Goal: Information Seeking & Learning: Find specific page/section

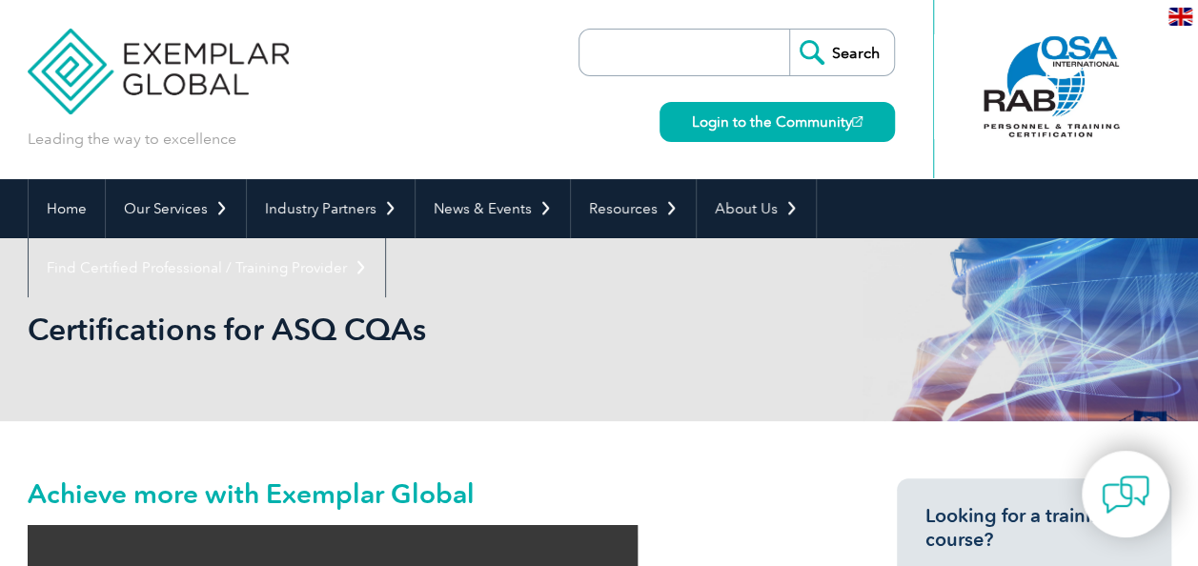
click at [631, 38] on input "search" at bounding box center [689, 53] width 200 height 46
type input "training"
click at [852, 51] on input "Search" at bounding box center [841, 53] width 105 height 46
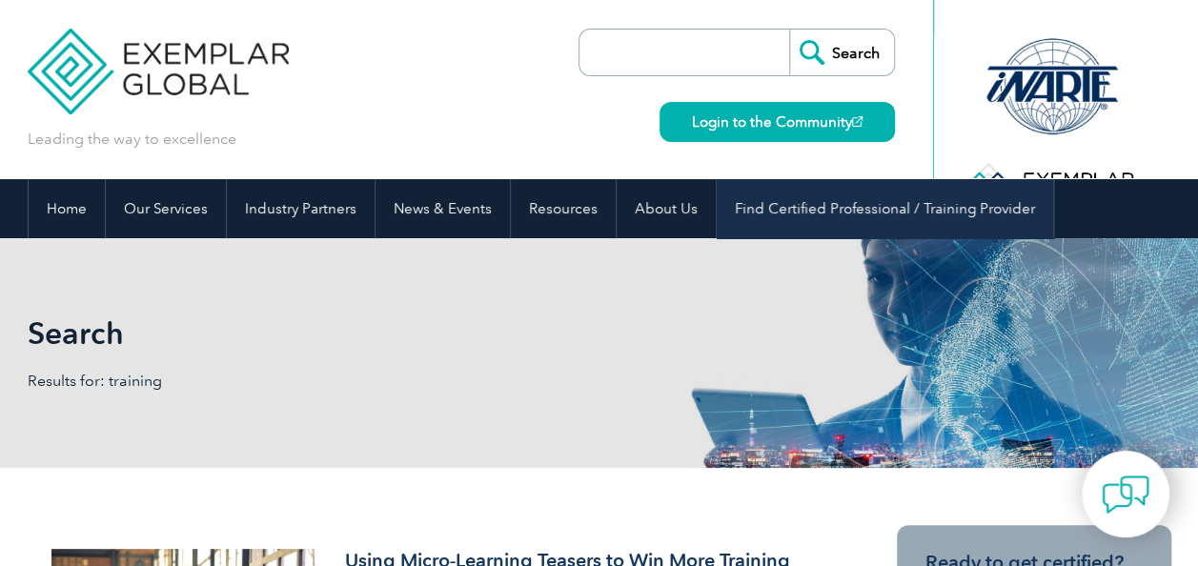
click at [777, 209] on link "Find Certified Professional / Training Provider" at bounding box center [885, 208] width 336 height 59
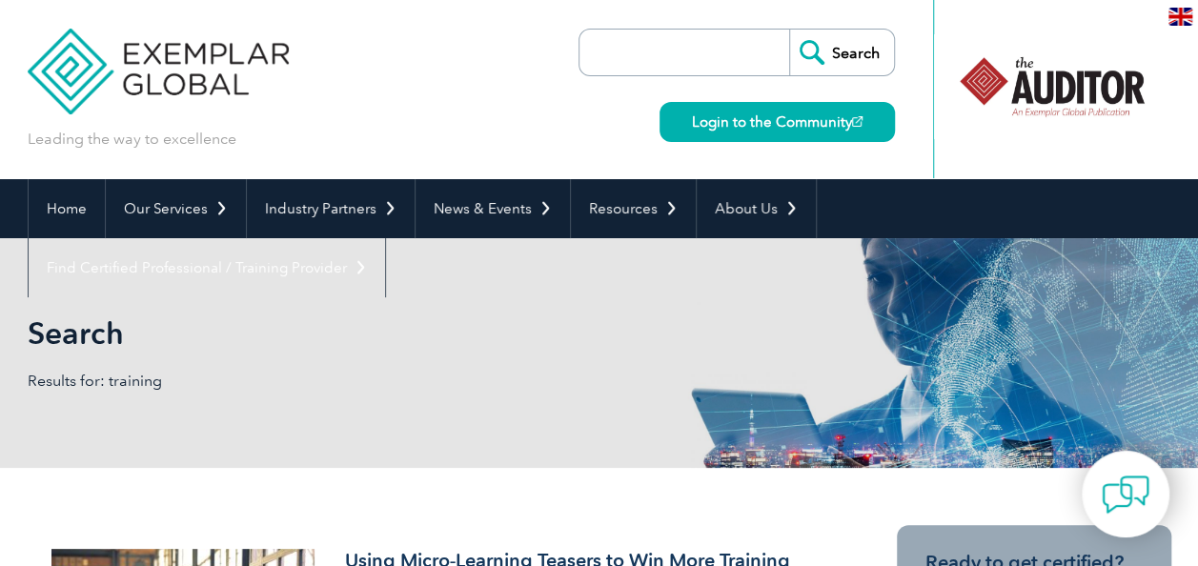
click at [105, 333] on h1 "Search" at bounding box center [394, 332] width 732 height 37
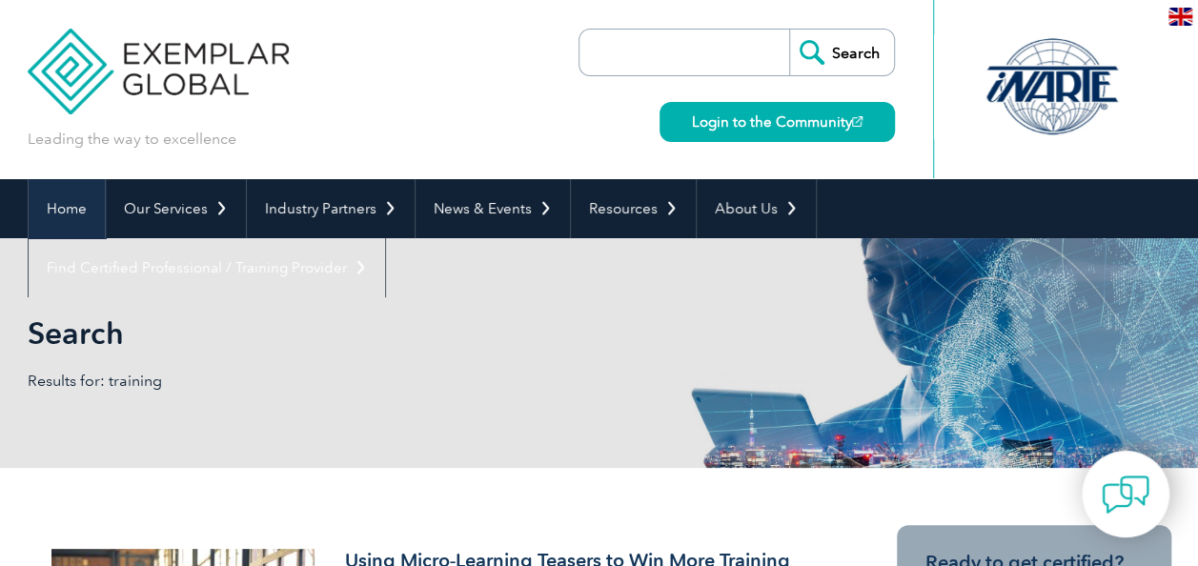
click at [51, 204] on link "Home" at bounding box center [67, 208] width 76 height 59
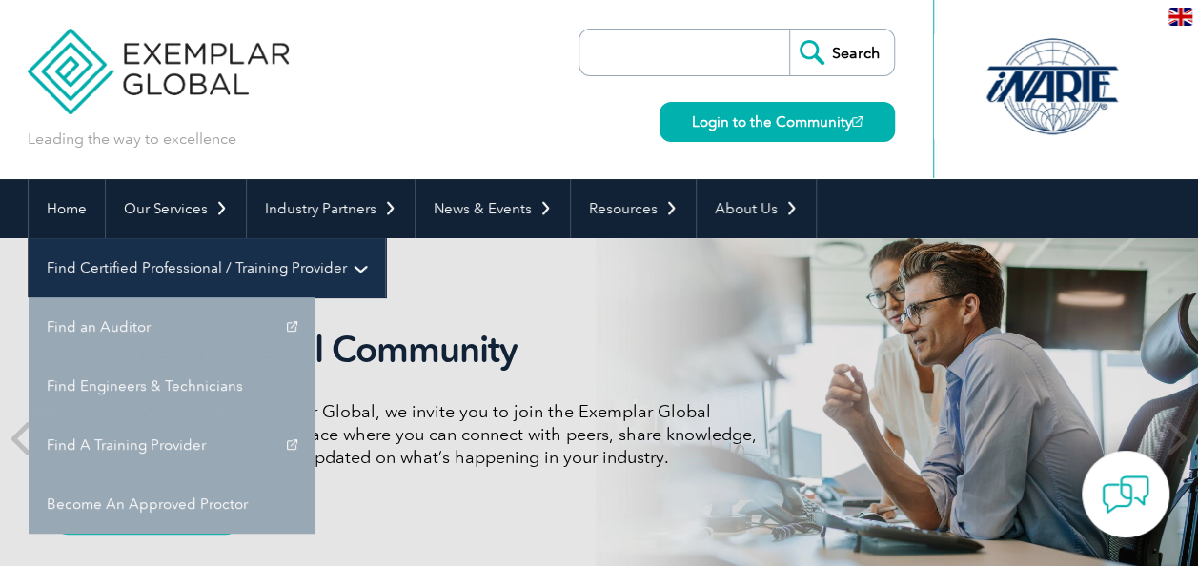
click at [385, 238] on link "Find Certified Professional / Training Provider" at bounding box center [207, 267] width 356 height 59
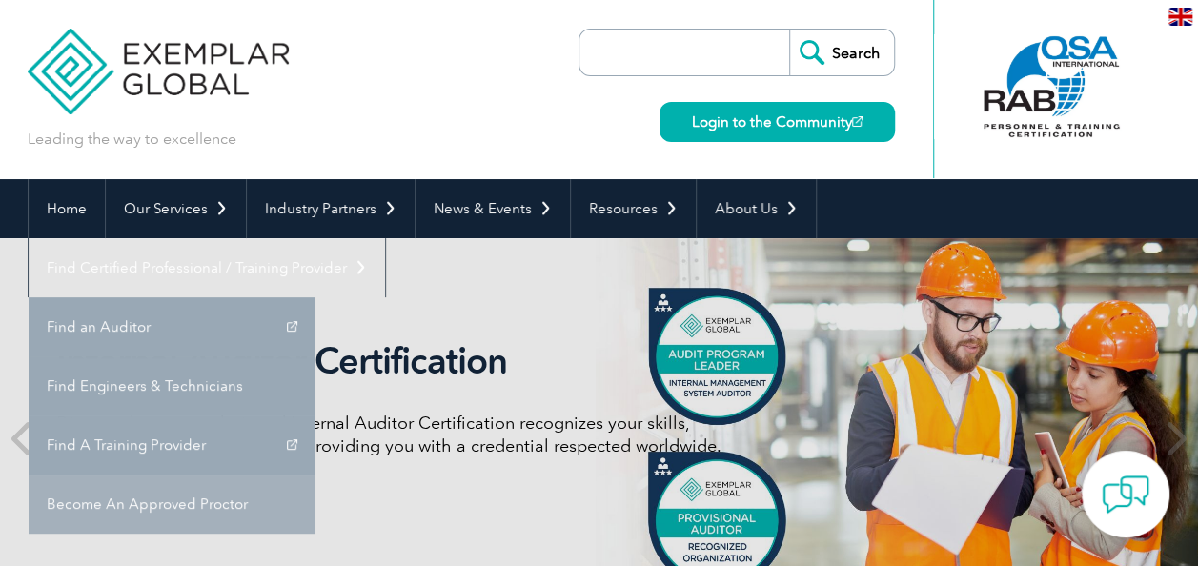
click at [314, 475] on link "Become An Approved Proctor" at bounding box center [172, 504] width 286 height 59
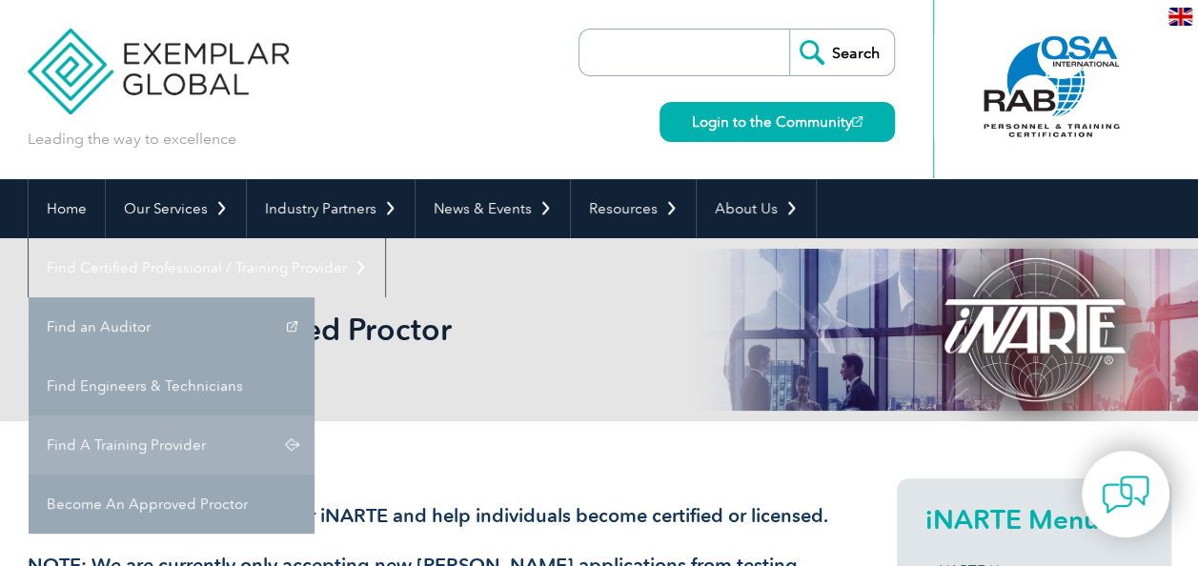
click at [314, 415] on link "Find A Training Provider" at bounding box center [172, 444] width 286 height 59
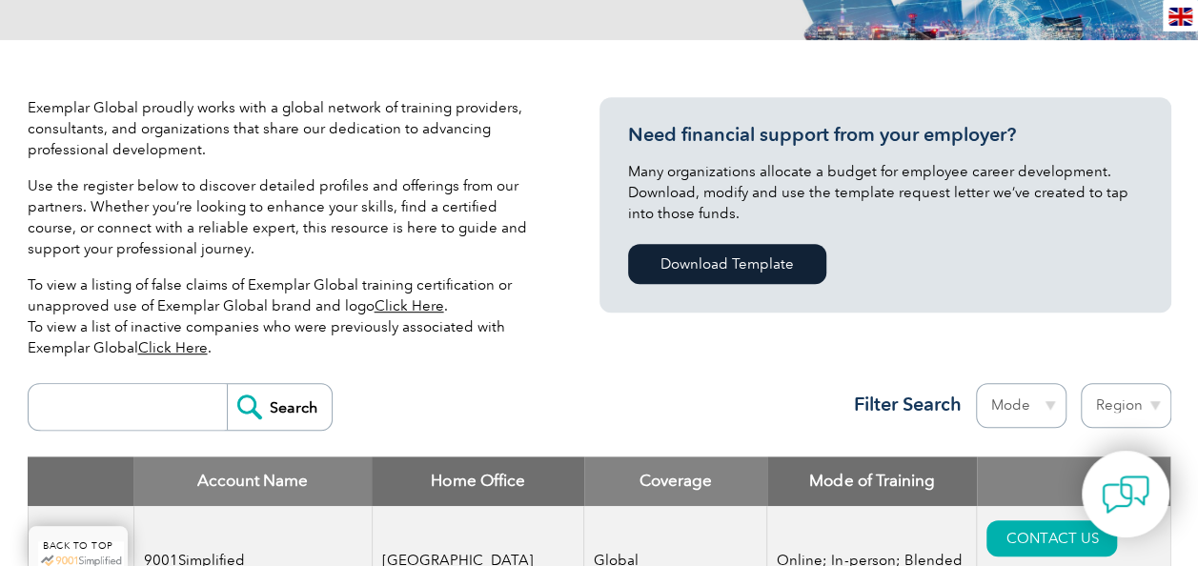
scroll to position [572, 0]
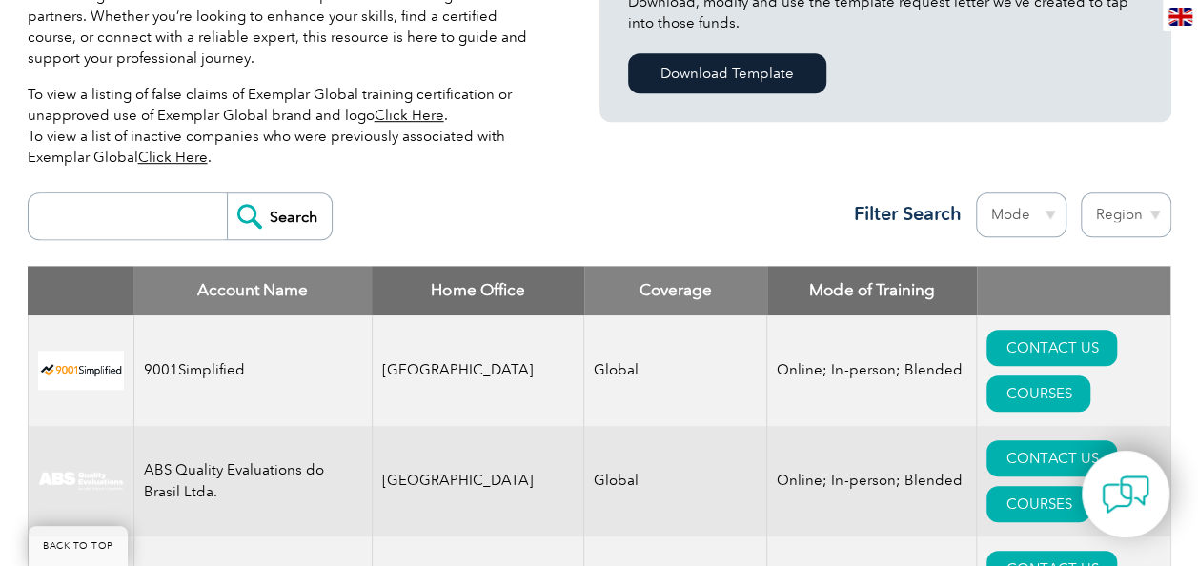
click at [122, 245] on div "Search Region Australia Bahrain Bangladesh Brazil Canada Colombia Dominican Rep…" at bounding box center [599, 224] width 1143 height 83
click at [139, 231] on input "search" at bounding box center [132, 216] width 189 height 46
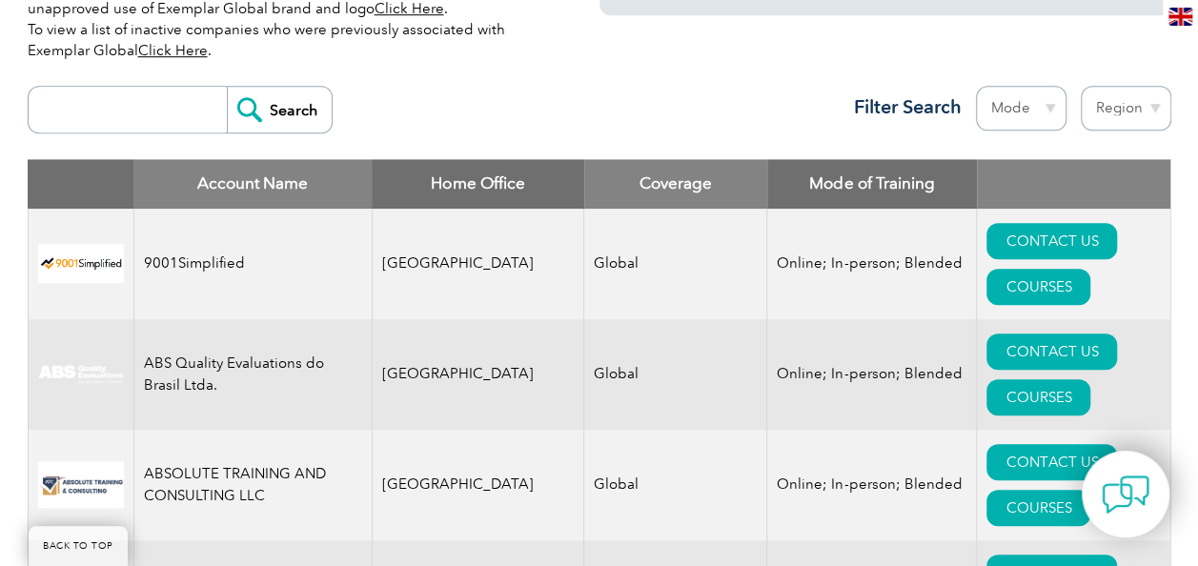
scroll to position [762, 0]
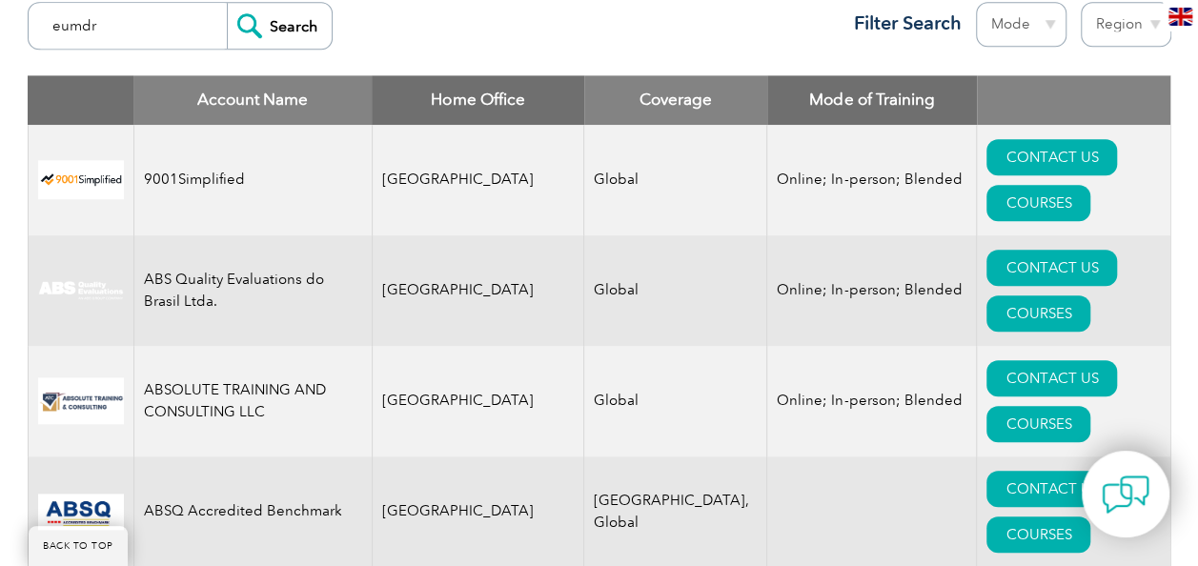
type input "eumdr"
click at [227, 3] on input "Search" at bounding box center [279, 26] width 105 height 46
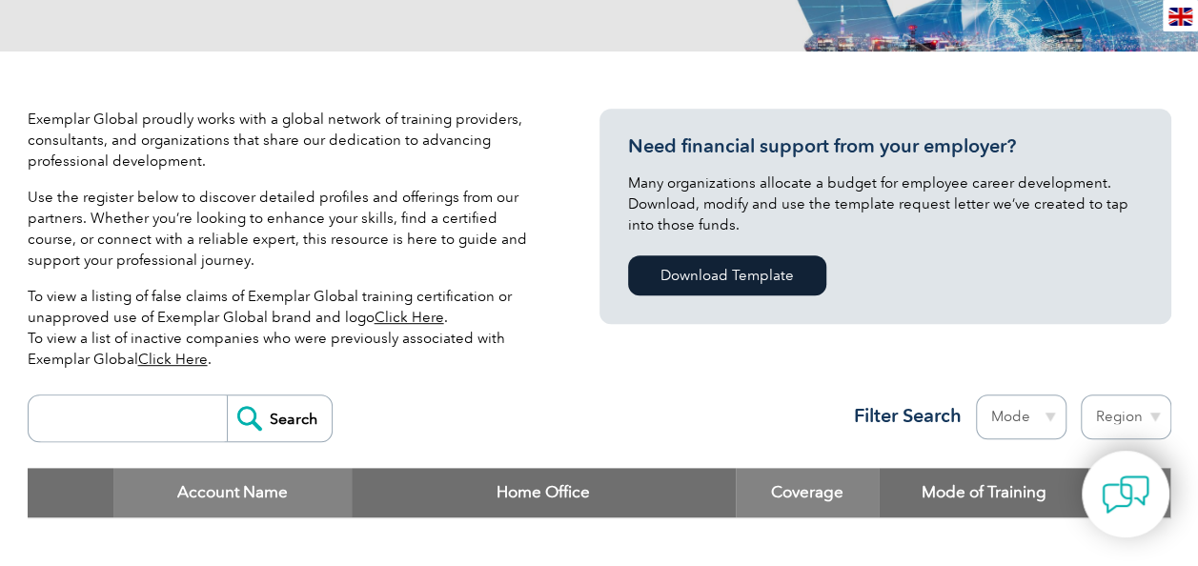
scroll to position [667, 0]
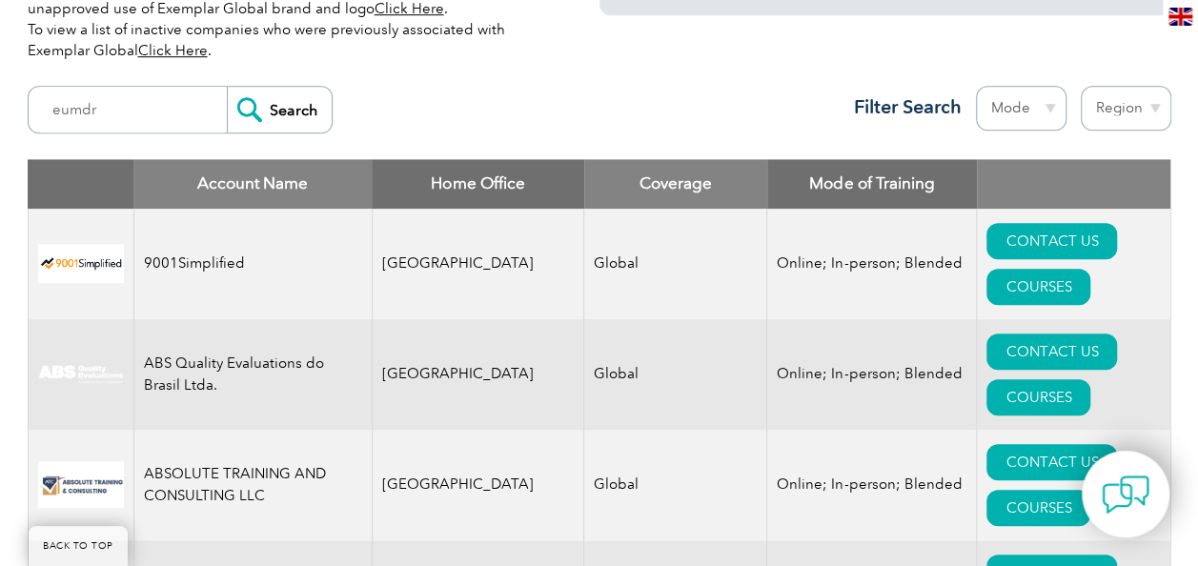
scroll to position [572, 0]
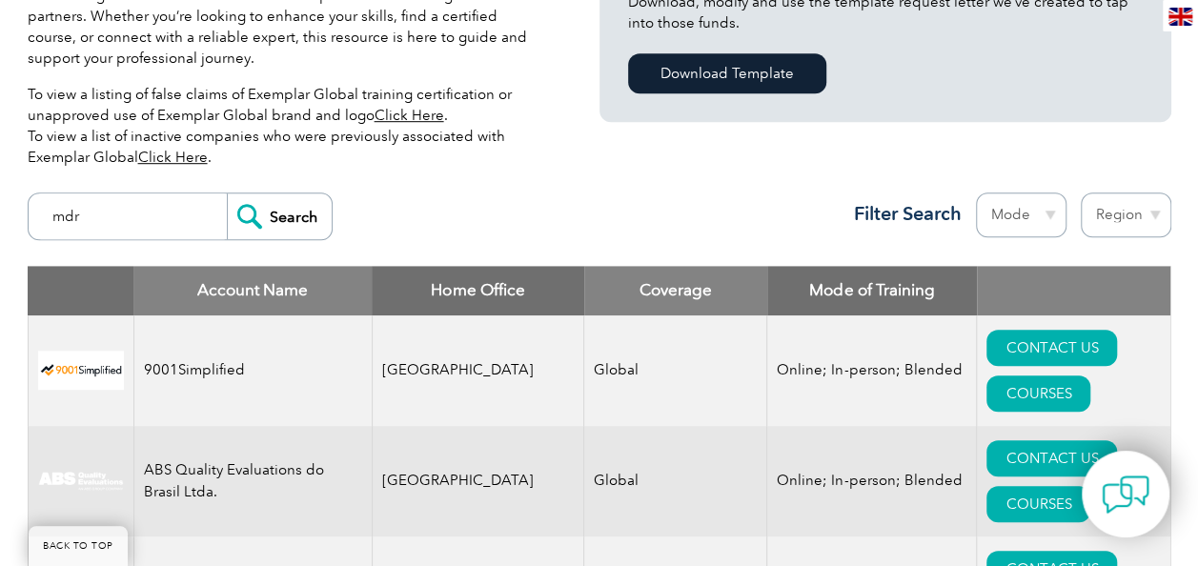
type input "mdr"
click at [227, 193] on input "Search" at bounding box center [279, 216] width 105 height 46
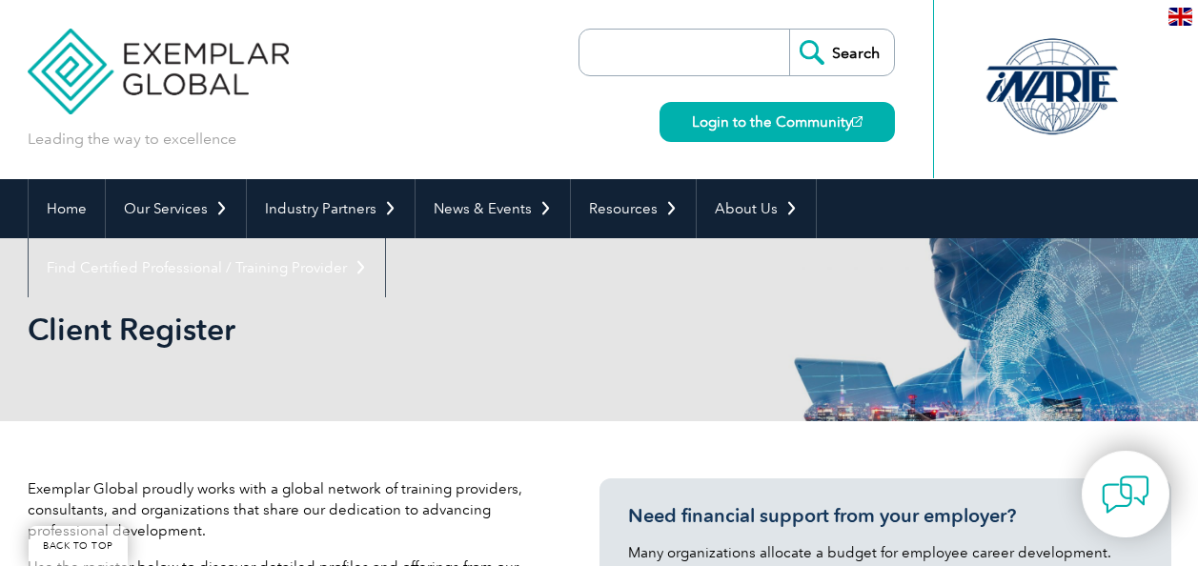
scroll to position [572, 0]
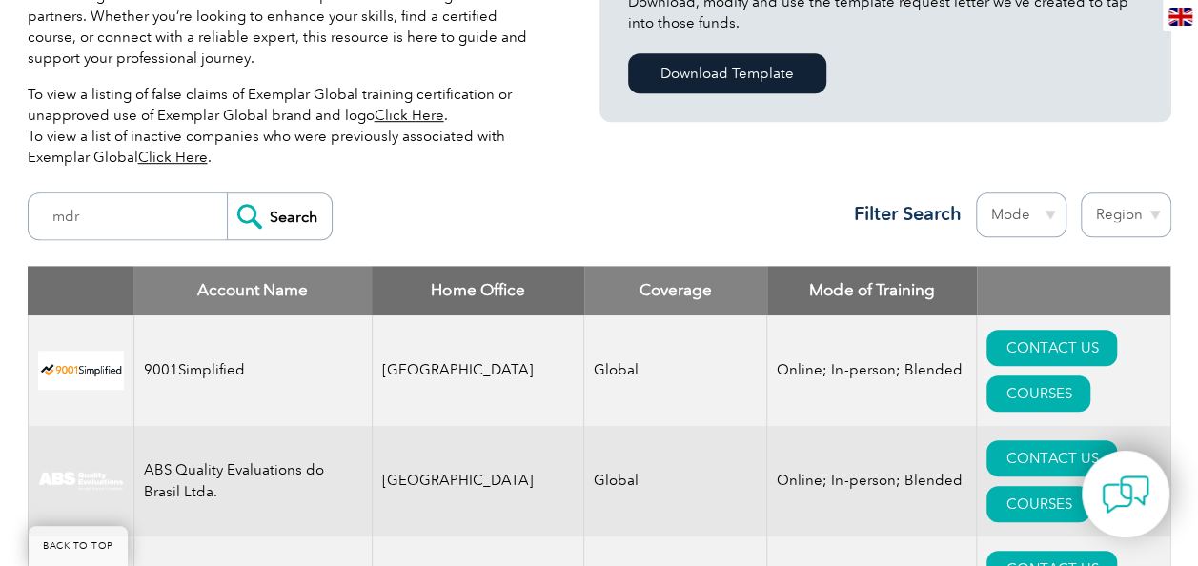
click at [132, 250] on div "mdr Search Region [GEOGRAPHIC_DATA] [GEOGRAPHIC_DATA] [GEOGRAPHIC_DATA] [GEOGRA…" at bounding box center [599, 224] width 1143 height 83
drag, startPoint x: 114, startPoint y: 223, endPoint x: 110, endPoint y: 203, distance: 20.6
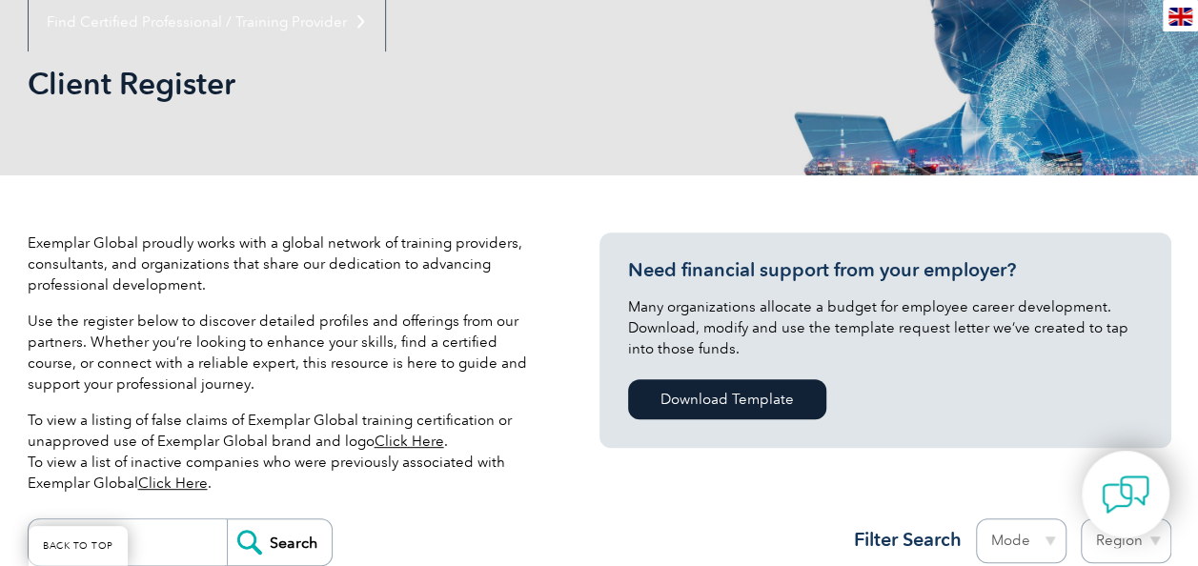
scroll to position [381, 0]
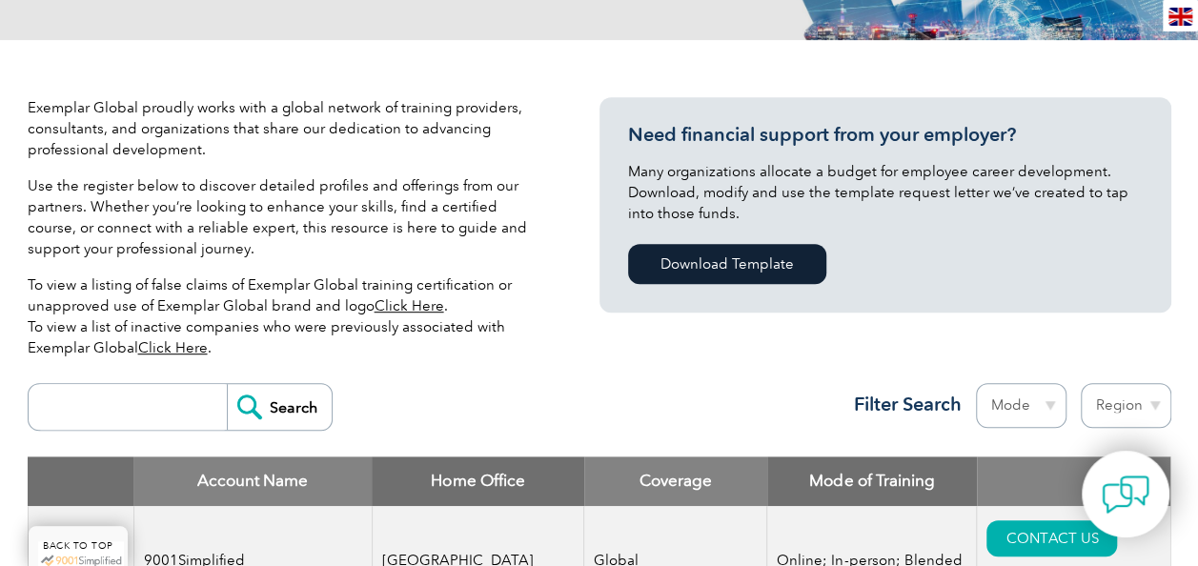
click at [1152, 414] on select "Region [GEOGRAPHIC_DATA] [GEOGRAPHIC_DATA] [GEOGRAPHIC_DATA] [GEOGRAPHIC_DATA] …" at bounding box center [1126, 405] width 91 height 45
select select "[GEOGRAPHIC_DATA]"
click at [1081, 383] on select "Region [GEOGRAPHIC_DATA] [GEOGRAPHIC_DATA] [GEOGRAPHIC_DATA] [GEOGRAPHIC_DATA] …" at bounding box center [1126, 405] width 91 height 45
click at [722, 396] on div "Search Region [GEOGRAPHIC_DATA] [GEOGRAPHIC_DATA] [GEOGRAPHIC_DATA] [GEOGRAPHIC…" at bounding box center [599, 415] width 1143 height 83
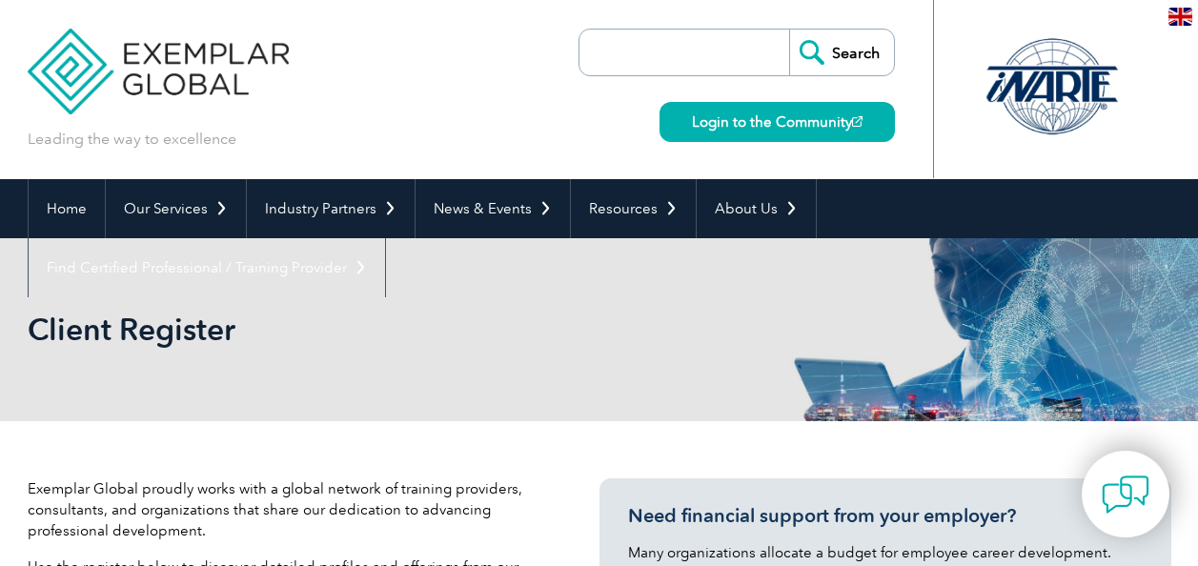
select select "[GEOGRAPHIC_DATA]"
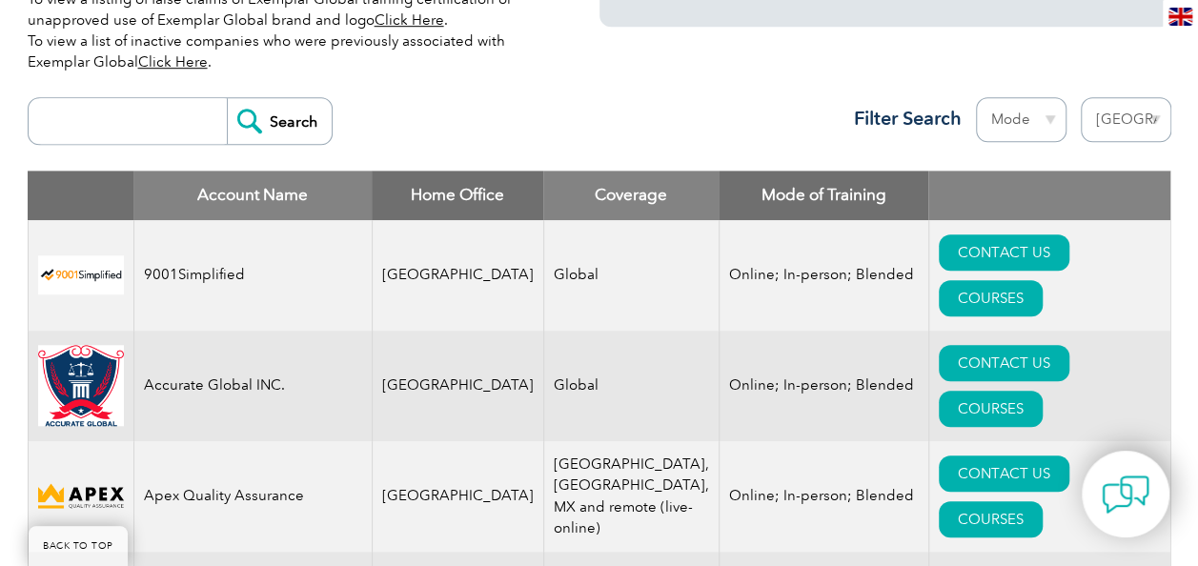
scroll to position [762, 0]
